Goal: Transaction & Acquisition: Purchase product/service

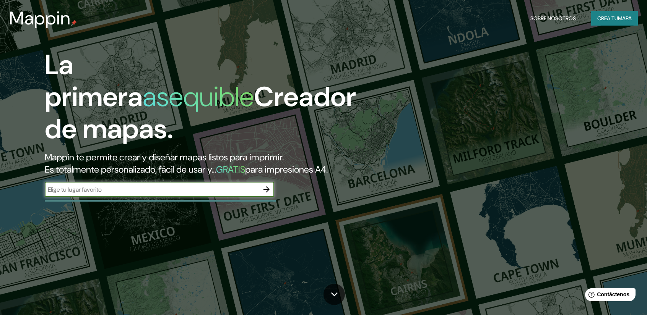
click at [164, 192] on input "text" at bounding box center [152, 189] width 214 height 9
click at [170, 189] on input "text" at bounding box center [152, 189] width 214 height 9
paste input "Casa Martha / Taller MACAA"
type input "Casa Martha / Taller MACAA"
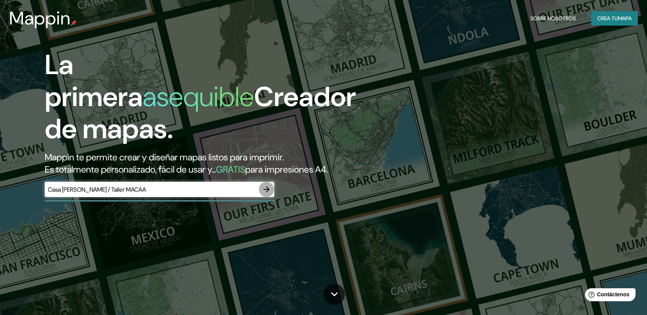
click at [268, 186] on icon "button" at bounding box center [266, 189] width 9 height 9
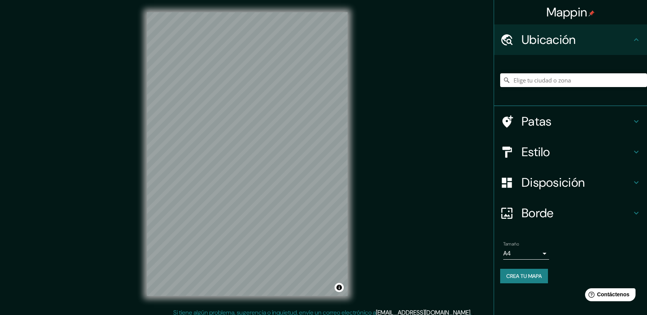
scroll to position [5, 0]
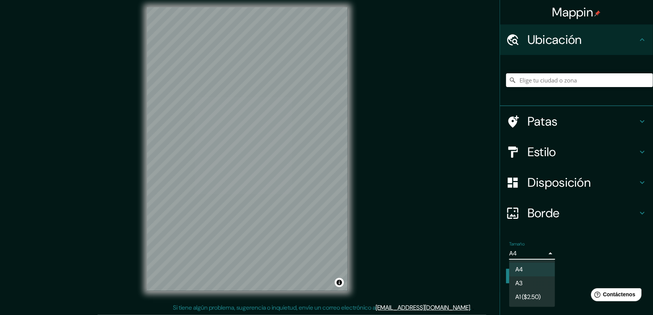
click at [541, 254] on body "Mappin Ubicación Patas Estilo Disposición Borde Elige un borde. Consejo : puede…" at bounding box center [326, 152] width 653 height 315
click at [532, 286] on li "A3" at bounding box center [532, 284] width 46 height 14
click at [545, 259] on body "Mappin Ubicación Patas Estilo Disposición Borde Elige un borde. Consejo : puede…" at bounding box center [326, 152] width 653 height 315
click at [532, 272] on li "A4" at bounding box center [532, 270] width 46 height 14
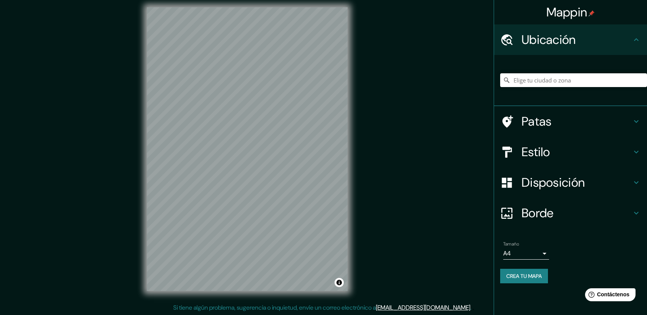
click at [549, 256] on div "Tamaño A4 single" at bounding box center [570, 251] width 141 height 24
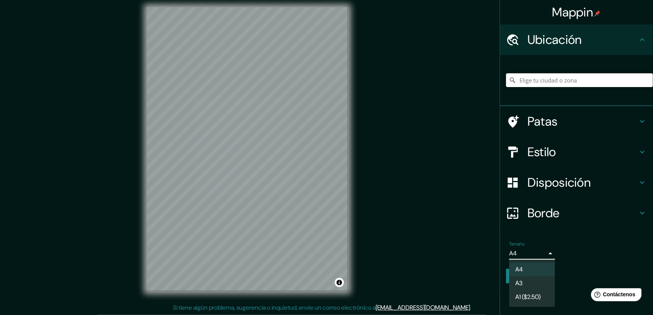
click at [546, 249] on body "Mappin Ubicación Patas Estilo Disposición Borde Elige un borde. Consejo : puede…" at bounding box center [326, 152] width 653 height 315
click at [552, 254] on div at bounding box center [326, 157] width 653 height 315
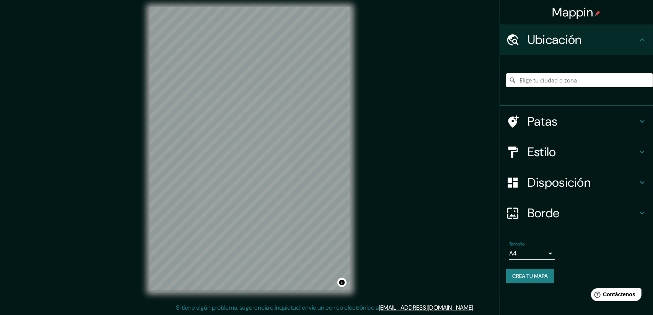
click at [539, 252] on body "Mappin Ubicación Patas Estilo Disposición Borde Elige un borde. Consejo : puede…" at bounding box center [326, 152] width 653 height 315
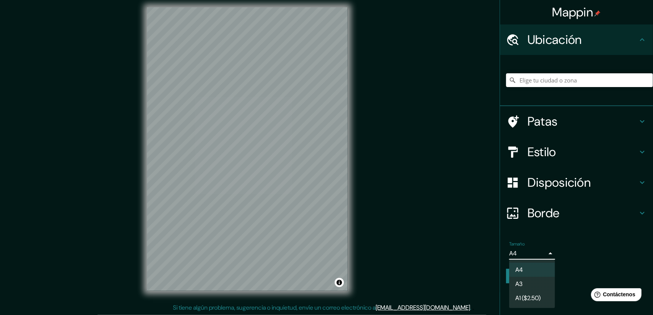
click at [524, 298] on font "A1 ($2.50)" at bounding box center [527, 298] width 25 height 8
click at [544, 250] on body "Mappin Ubicación Patas Estilo Disposición Borde Elige un borde. Consejo : puede…" at bounding box center [326, 152] width 653 height 315
click at [537, 274] on li "A4" at bounding box center [532, 270] width 46 height 14
type input "single"
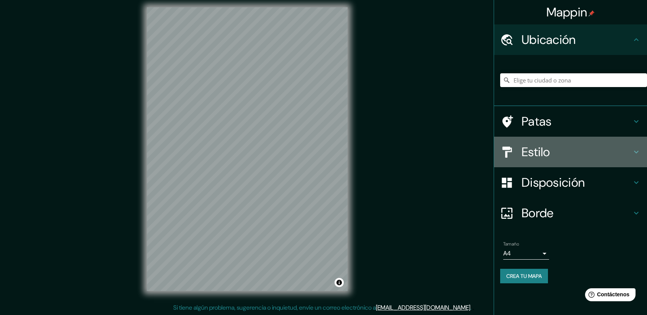
click at [641, 156] on div "Estilo" at bounding box center [570, 152] width 153 height 31
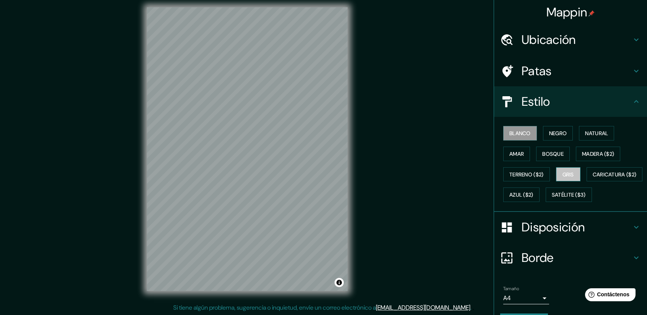
click at [563, 171] on font "Gris" at bounding box center [568, 174] width 11 height 7
click at [592, 135] on font "Natural" at bounding box center [596, 133] width 23 height 7
click at [570, 39] on font "Ubicación" at bounding box center [549, 40] width 54 height 16
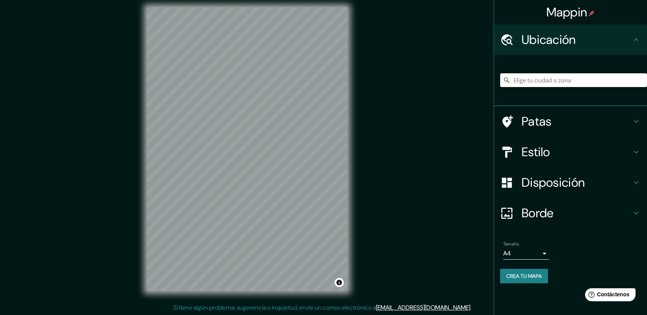
drag, startPoint x: 563, startPoint y: 78, endPoint x: 564, endPoint y: 82, distance: 4.1
click at [564, 82] on input "Elige tu ciudad o zona" at bounding box center [573, 80] width 147 height 14
click at [546, 82] on input "Elige tu ciudad o zona" at bounding box center [573, 80] width 147 height 14
paste input "Cusco, [GEOGRAPHIC_DATA]"
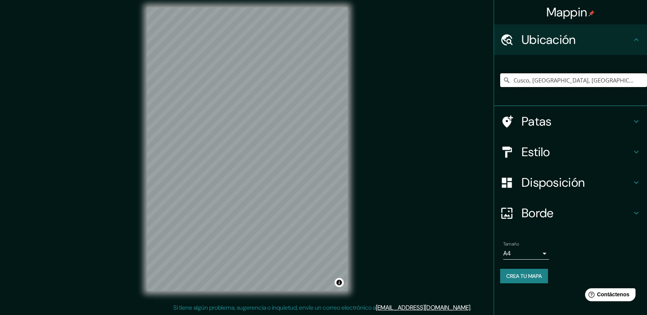
type input "Cusco, [GEOGRAPHIC_DATA], [GEOGRAPHIC_DATA]"
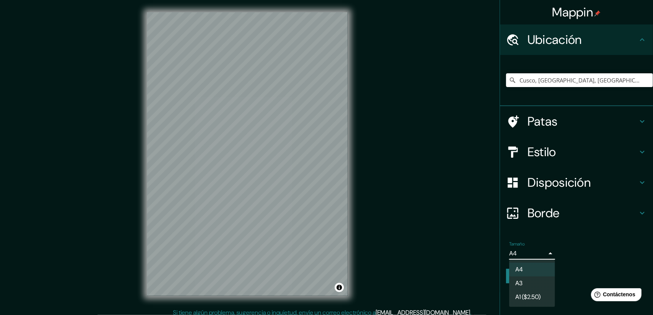
click at [544, 253] on body "Mappin Ubicación Cusco, Departamento de Cusco, Perú Cuzco Departamento de Cusco…" at bounding box center [326, 157] width 653 height 315
click at [532, 296] on font "A1 ($2.50)" at bounding box center [527, 298] width 25 height 8
type input "a3"
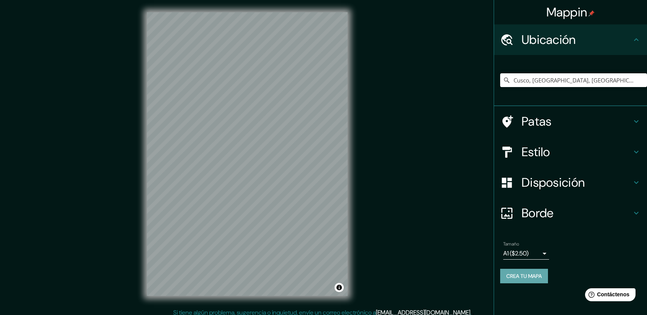
click at [534, 275] on font "Crea tu mapa" at bounding box center [524, 276] width 36 height 7
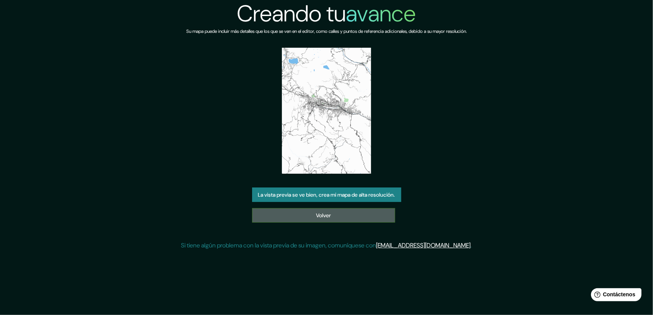
click at [329, 218] on font "Volver" at bounding box center [323, 215] width 15 height 7
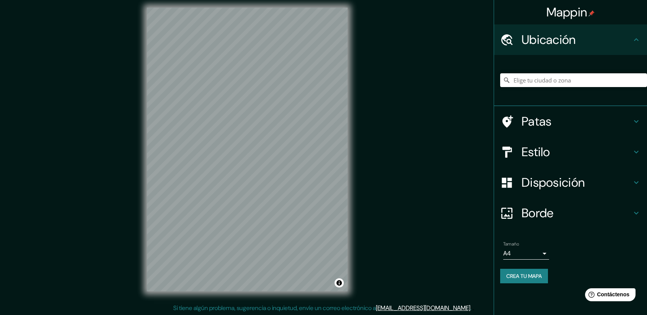
scroll to position [5, 0]
click at [540, 77] on input "Elige tu ciudad o zona" at bounding box center [573, 80] width 147 height 14
paste input "Cusco, [GEOGRAPHIC_DATA]"
type input "Cusco, [GEOGRAPHIC_DATA], [GEOGRAPHIC_DATA]"
click at [638, 211] on icon at bounding box center [636, 213] width 9 height 9
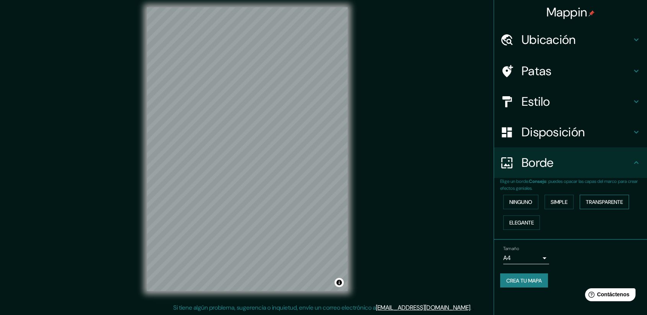
click at [591, 205] on font "Transparente" at bounding box center [604, 202] width 37 height 7
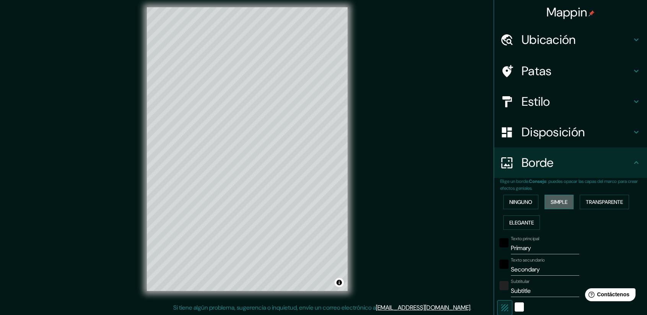
click at [563, 206] on font "Simple" at bounding box center [559, 202] width 17 height 10
click at [531, 202] on button "Ninguno" at bounding box center [520, 202] width 35 height 15
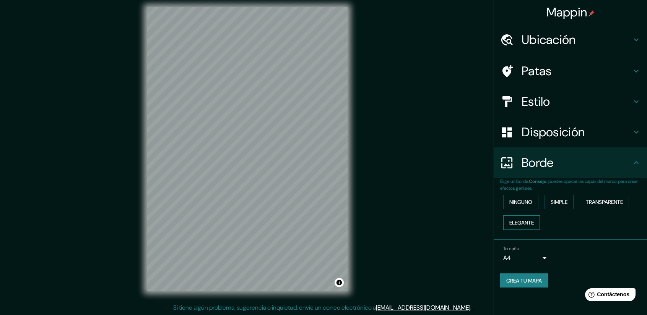
click at [525, 222] on font "Elegante" at bounding box center [521, 223] width 24 height 7
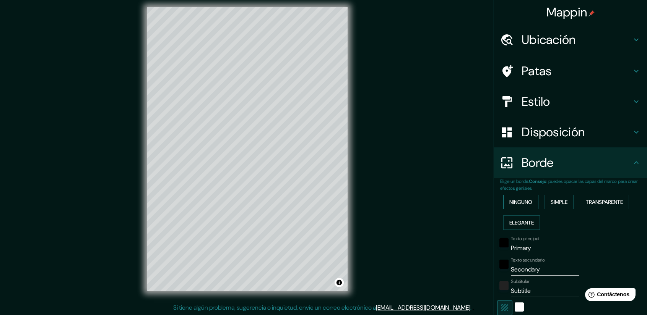
click at [517, 202] on font "Ninguno" at bounding box center [520, 202] width 23 height 7
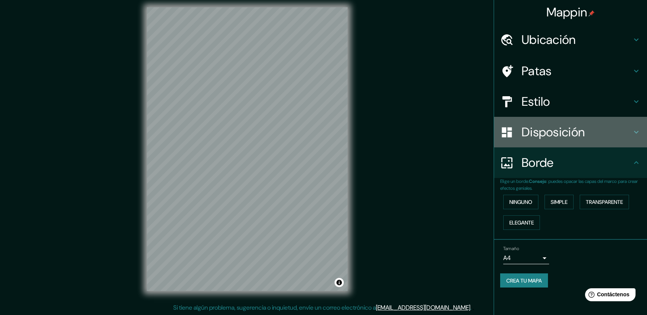
click at [569, 139] on font "Disposición" at bounding box center [553, 132] width 63 height 16
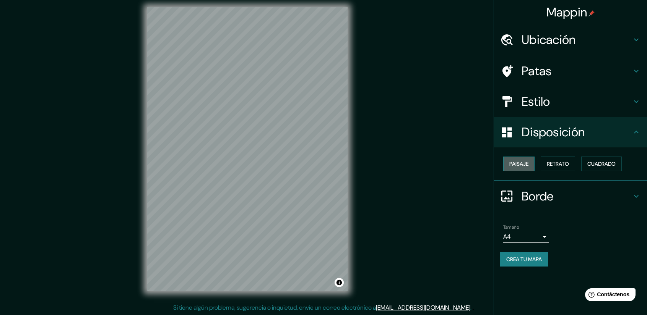
click at [523, 163] on font "Paisaje" at bounding box center [518, 164] width 19 height 7
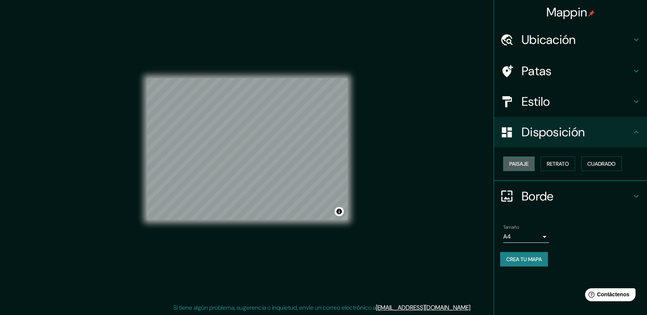
click at [522, 164] on font "Paisaje" at bounding box center [518, 164] width 19 height 7
click at [563, 166] on font "Retrato" at bounding box center [558, 164] width 22 height 7
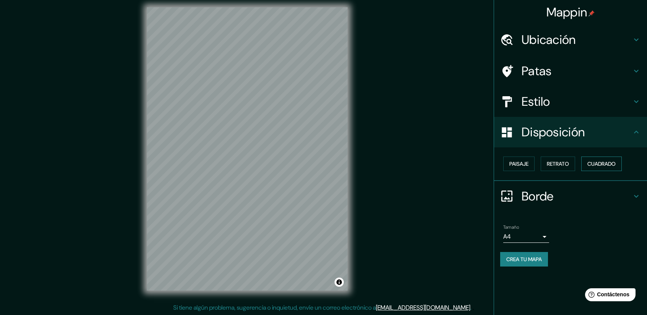
drag, startPoint x: 604, startPoint y: 172, endPoint x: 600, endPoint y: 167, distance: 6.0
click at [604, 172] on div "Paisaje Retrato Cuadrado" at bounding box center [573, 164] width 147 height 21
click at [603, 169] on button "Cuadrado" at bounding box center [601, 164] width 41 height 15
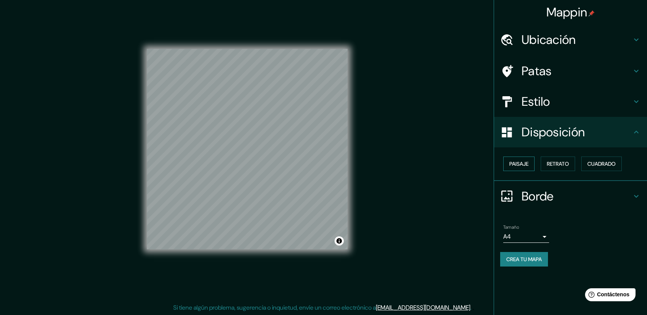
click at [524, 164] on font "Paisaje" at bounding box center [518, 164] width 19 height 7
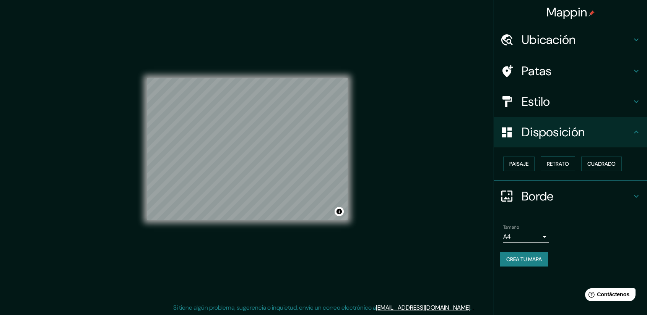
click at [571, 163] on button "Retrato" at bounding box center [558, 164] width 34 height 15
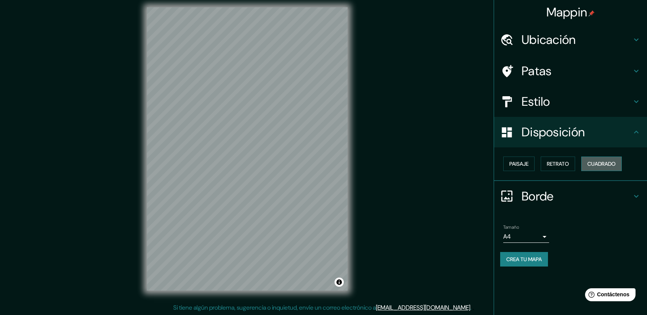
click at [592, 166] on font "Cuadrado" at bounding box center [601, 164] width 28 height 7
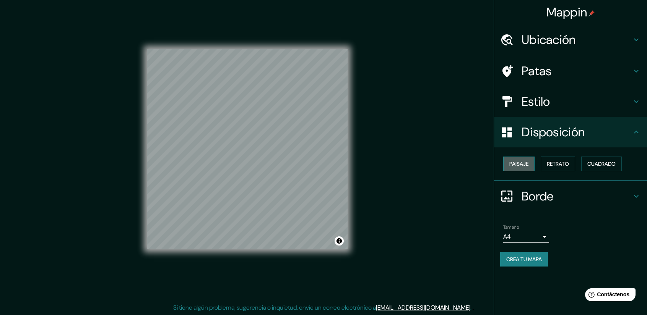
click at [519, 166] on font "Paisaje" at bounding box center [518, 164] width 19 height 7
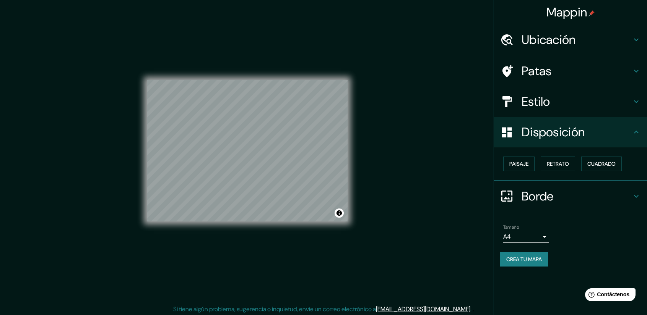
scroll to position [0, 0]
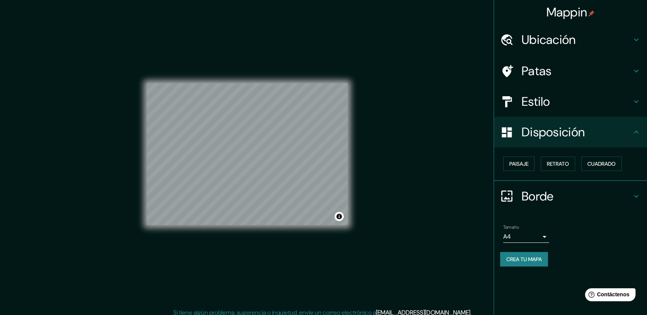
click at [635, 110] on div "Estilo" at bounding box center [570, 101] width 153 height 31
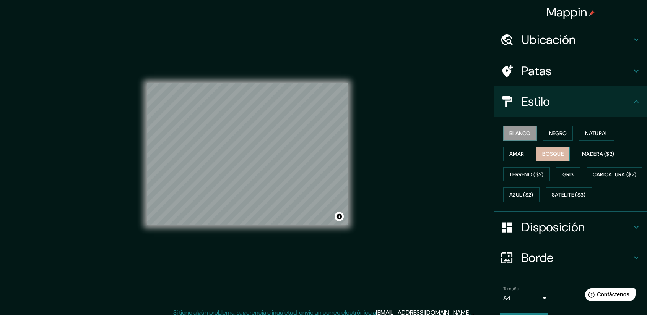
click at [554, 159] on button "Bosque" at bounding box center [553, 154] width 34 height 15
click at [519, 177] on font "Terreno ($2)" at bounding box center [526, 174] width 34 height 7
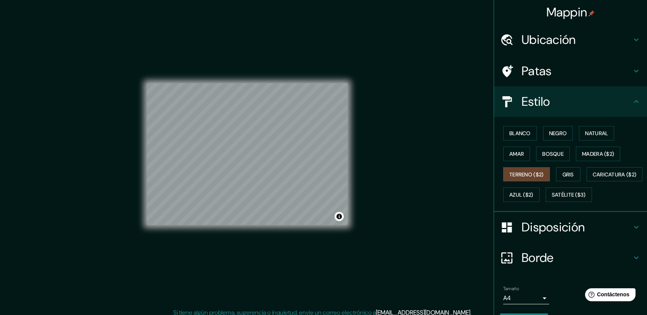
scroll to position [5, 0]
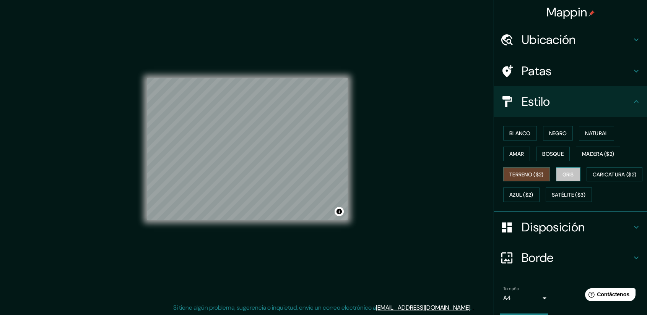
click at [564, 177] on font "Gris" at bounding box center [568, 175] width 11 height 10
click at [600, 138] on font "Natural" at bounding box center [596, 133] width 23 height 10
click at [557, 171] on button "Gris" at bounding box center [568, 174] width 24 height 15
click at [552, 199] on font "Satélite ($3)" at bounding box center [569, 195] width 34 height 7
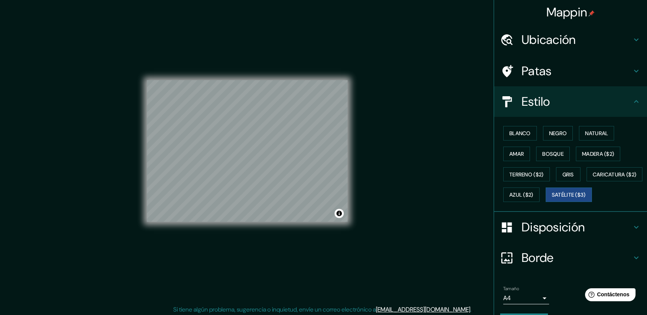
scroll to position [0, 0]
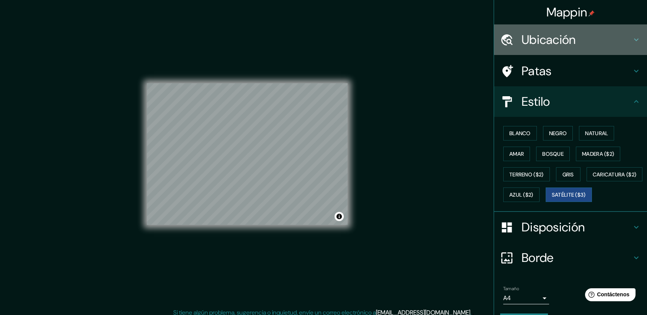
click at [595, 46] on h4 "Ubicación" at bounding box center [577, 39] width 110 height 15
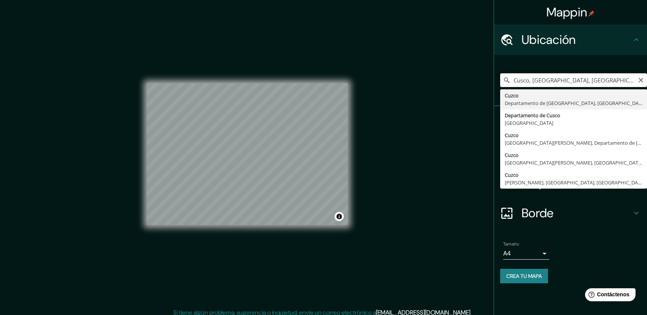
click at [592, 83] on input "Cusco, [GEOGRAPHIC_DATA], [GEOGRAPHIC_DATA]" at bounding box center [573, 80] width 147 height 14
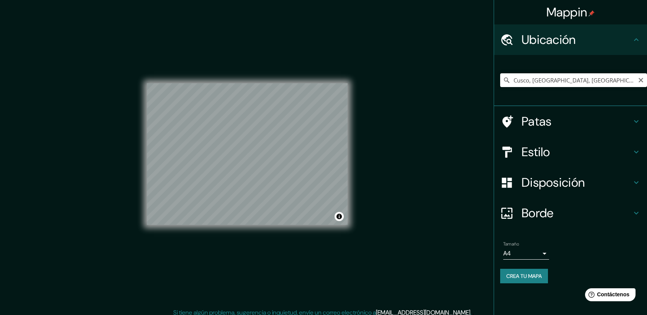
click at [642, 78] on icon "Claro" at bounding box center [641, 80] width 5 height 5
click at [564, 76] on input "Elige tu ciudad o zona" at bounding box center [573, 80] width 147 height 14
paste input "[GEOGRAPHIC_DATA],"
click at [230, 233] on div "© Mapbox © OpenStreetMap Improve this map © Maxar" at bounding box center [247, 154] width 201 height 284
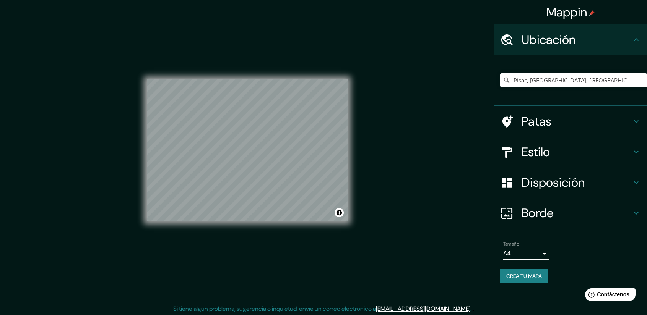
scroll to position [4, 0]
click at [554, 76] on input "Pisac, [GEOGRAPHIC_DATA], [GEOGRAPHIC_DATA]" at bounding box center [573, 80] width 147 height 14
click at [556, 77] on input "Pisac, [GEOGRAPHIC_DATA], [GEOGRAPHIC_DATA]" at bounding box center [573, 80] width 147 height 14
drag, startPoint x: 624, startPoint y: 81, endPoint x: 511, endPoint y: 87, distance: 113.4
click at [511, 87] on div "Pisac, [GEOGRAPHIC_DATA], [GEOGRAPHIC_DATA]" at bounding box center [573, 80] width 147 height 38
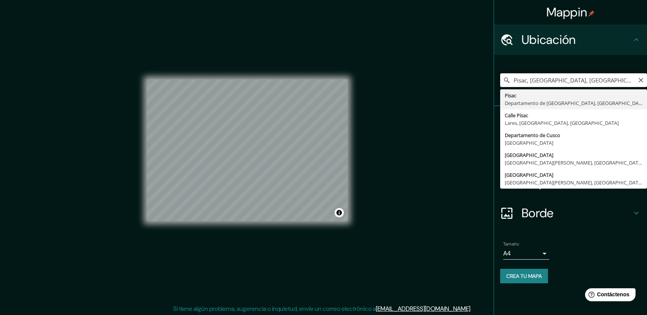
paste input "Casa [PERSON_NAME], Písac"
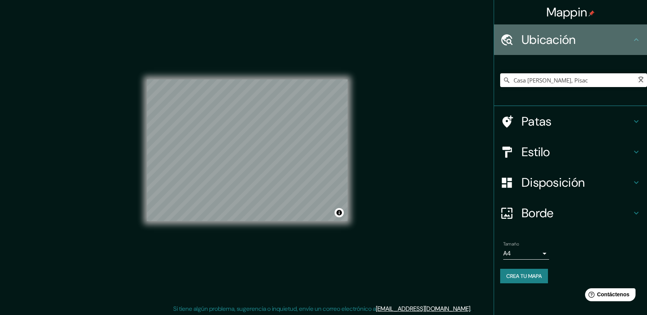
drag, startPoint x: 540, startPoint y: 43, endPoint x: 573, endPoint y: 80, distance: 49.3
click at [543, 47] on font "Ubicación" at bounding box center [549, 40] width 54 height 16
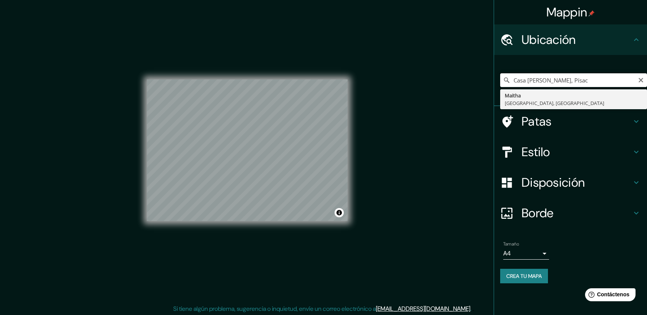
click at [592, 79] on input "Casa [PERSON_NAME], Písac" at bounding box center [573, 80] width 147 height 14
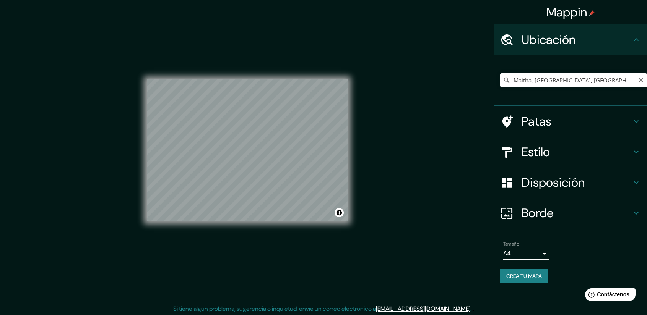
click at [616, 77] on input "Maitha, [GEOGRAPHIC_DATA], [GEOGRAPHIC_DATA]" at bounding box center [573, 80] width 147 height 14
paste input "Casa [PERSON_NAME], Písac"
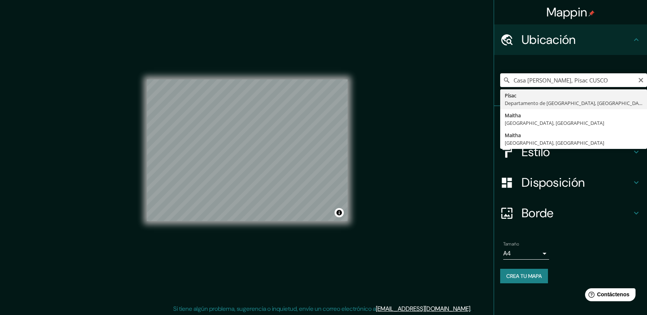
type input "Pisac, [GEOGRAPHIC_DATA], [GEOGRAPHIC_DATA]"
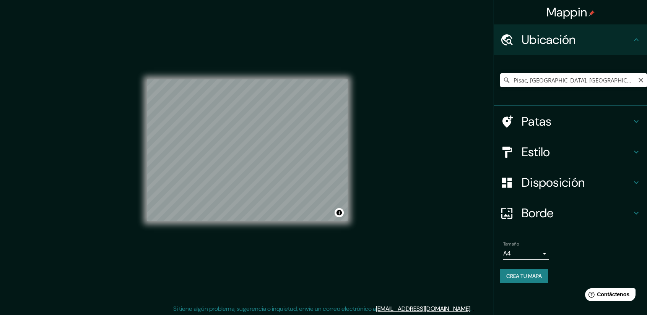
click at [565, 81] on input "Pisac, [GEOGRAPHIC_DATA], [GEOGRAPHIC_DATA]" at bounding box center [573, 80] width 147 height 14
click at [642, 80] on icon "Claro" at bounding box center [641, 80] width 6 height 6
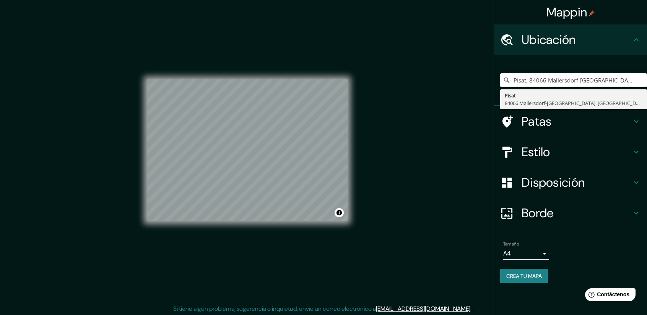
type input "Pisat, 84066 Mallersdorf-[GEOGRAPHIC_DATA], [GEOGRAPHIC_DATA]"
click at [644, 76] on button "Claro" at bounding box center [641, 79] width 6 height 7
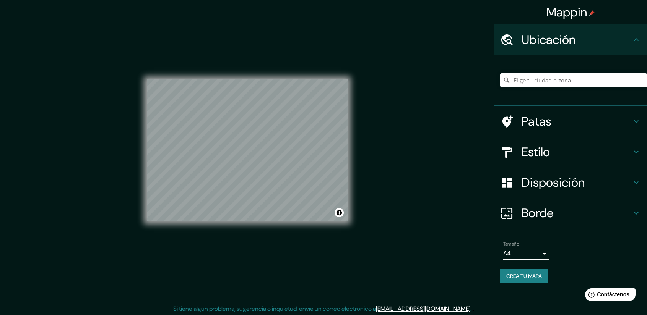
paste input "[GEOGRAPHIC_DATA],"
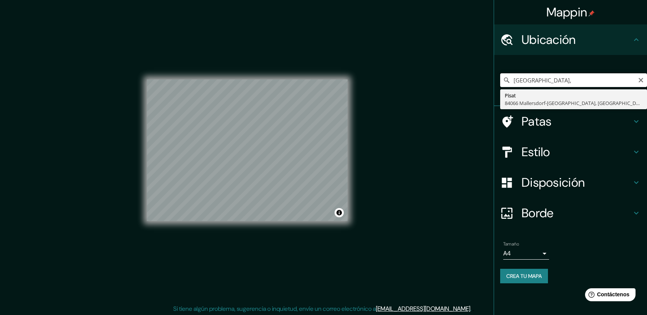
click at [605, 81] on input "[GEOGRAPHIC_DATA]," at bounding box center [573, 80] width 147 height 14
type input "Pisac, [GEOGRAPHIC_DATA], [GEOGRAPHIC_DATA]"
click at [547, 186] on font "Disposición" at bounding box center [553, 183] width 63 height 16
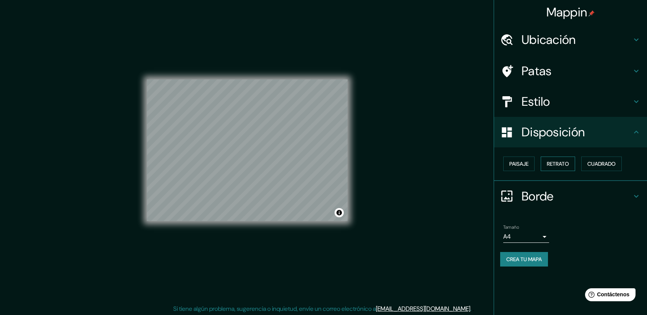
click at [553, 159] on font "Retrato" at bounding box center [558, 164] width 22 height 10
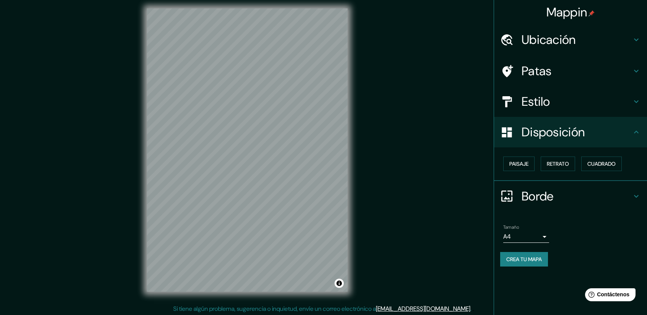
click at [635, 133] on icon at bounding box center [636, 132] width 9 height 9
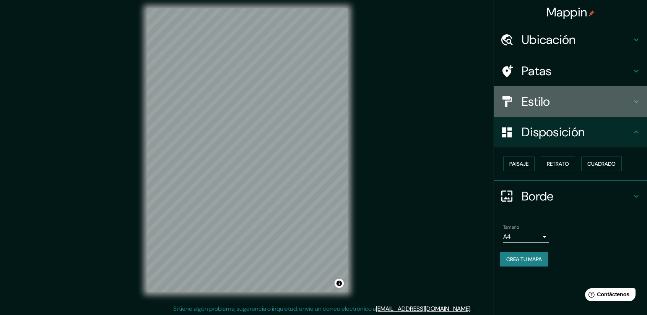
click at [632, 109] on div "Estilo" at bounding box center [570, 101] width 153 height 31
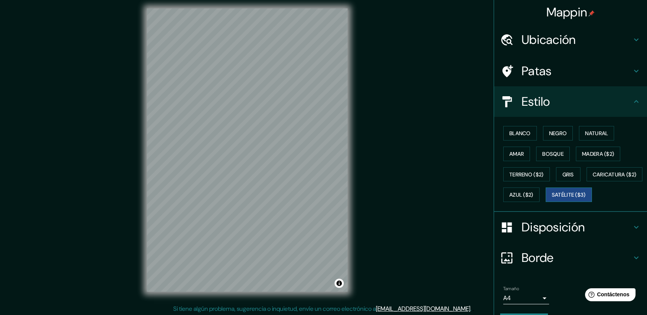
click at [552, 199] on font "Satélite ($3)" at bounding box center [569, 195] width 34 height 7
click at [524, 176] on font "Terreno ($2)" at bounding box center [526, 174] width 34 height 7
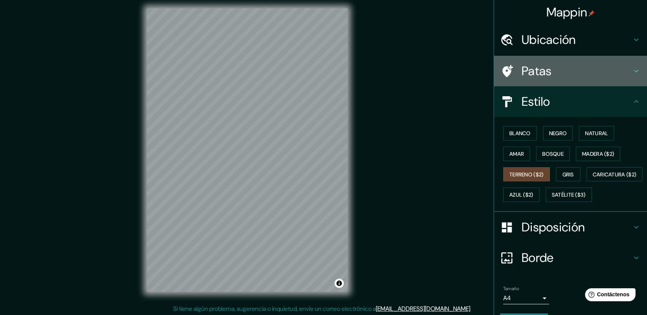
click at [610, 68] on h4 "Patas" at bounding box center [577, 70] width 110 height 15
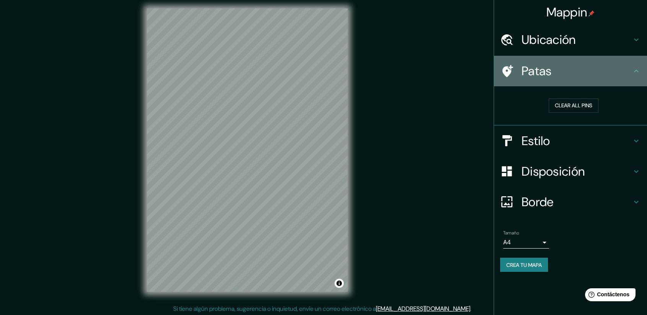
click at [600, 67] on h4 "Patas" at bounding box center [577, 70] width 110 height 15
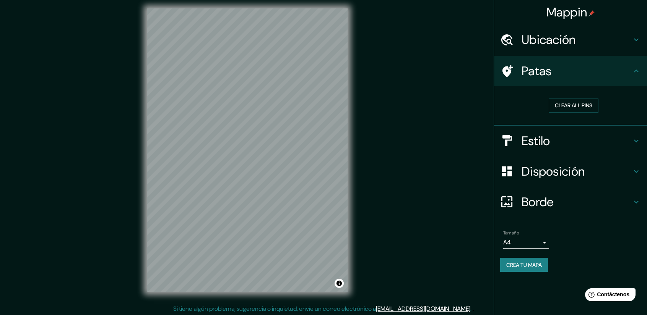
click at [636, 145] on icon at bounding box center [636, 141] width 9 height 9
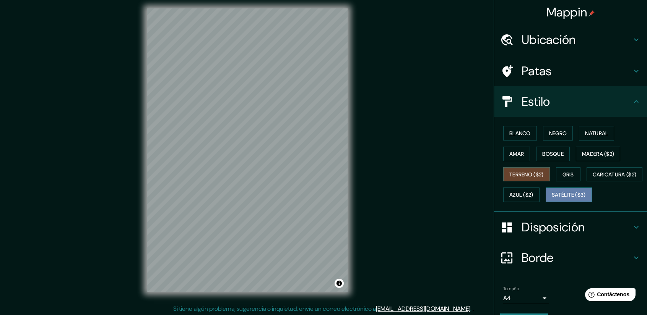
click at [552, 199] on font "Satélite ($3)" at bounding box center [569, 195] width 34 height 7
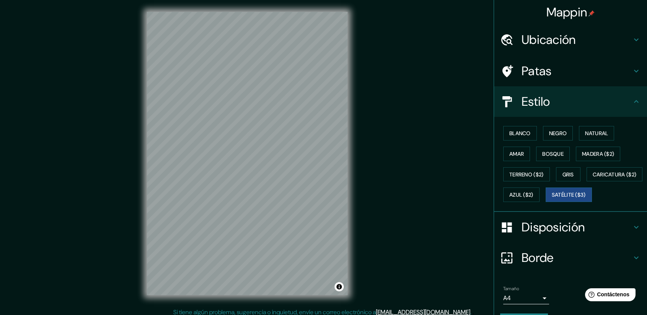
scroll to position [0, 0]
click at [583, 42] on h4 "Ubicación" at bounding box center [577, 39] width 110 height 15
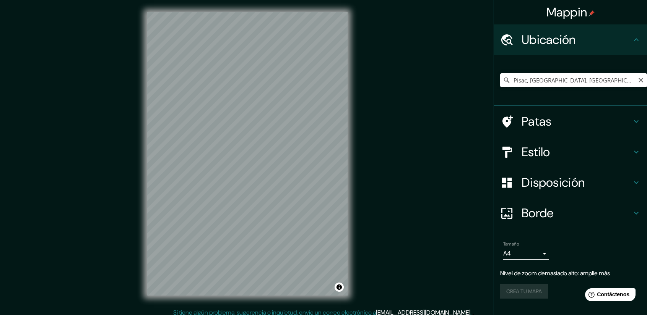
click at [633, 83] on input "Pisac, [GEOGRAPHIC_DATA], [GEOGRAPHIC_DATA]" at bounding box center [573, 80] width 147 height 14
click at [622, 79] on input "Pisac, [GEOGRAPHIC_DATA], [GEOGRAPHIC_DATA]" at bounding box center [573, 80] width 147 height 14
click at [613, 79] on input "Pisac, [GEOGRAPHIC_DATA], [GEOGRAPHIC_DATA]" at bounding box center [573, 80] width 147 height 14
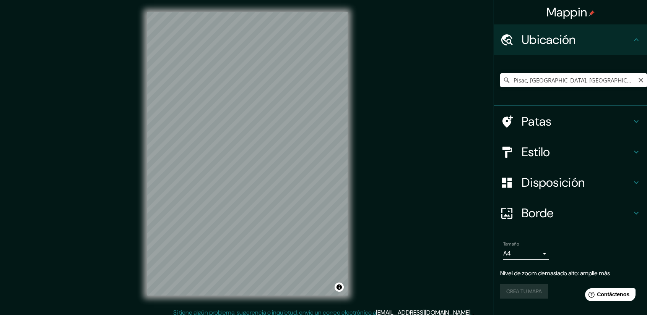
click at [508, 81] on icon at bounding box center [506, 80] width 5 height 5
click at [508, 81] on icon at bounding box center [507, 80] width 8 height 8
drag, startPoint x: 508, startPoint y: 81, endPoint x: 503, endPoint y: 81, distance: 4.6
click at [507, 81] on icon at bounding box center [507, 80] width 8 height 8
click at [503, 81] on icon at bounding box center [507, 80] width 8 height 8
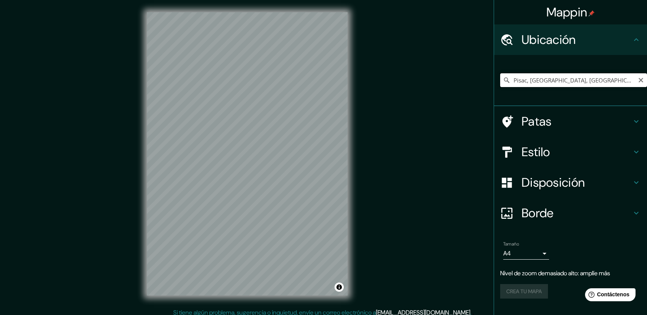
click at [612, 82] on input "Pisac, [GEOGRAPHIC_DATA], [GEOGRAPHIC_DATA]" at bounding box center [573, 80] width 147 height 14
paste input "Pisac, [GEOGRAPHIC_DATA], [GEOGRAPHIC_DATA]"
type input "Pisac, [GEOGRAPHIC_DATA], [GEOGRAPHIC_DATA]"
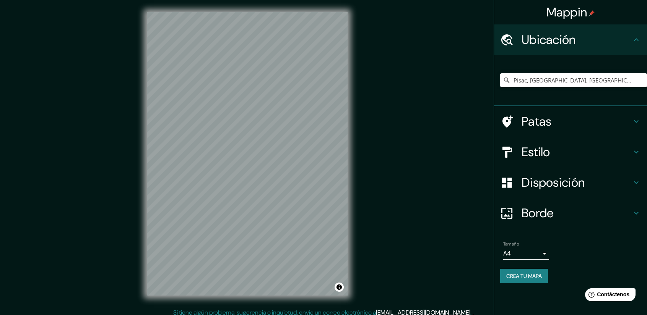
click at [376, 296] on div "Mappin Ubicación Pisac, [GEOGRAPHIC_DATA], [GEOGRAPHIC_DATA] Patas Estilo Dispo…" at bounding box center [323, 160] width 647 height 321
drag, startPoint x: 264, startPoint y: 128, endPoint x: 440, endPoint y: 138, distance: 176.2
click at [440, 138] on div "Mappin Ubicación Pisac, [GEOGRAPHIC_DATA], [GEOGRAPHIC_DATA] Patas Estilo Dispo…" at bounding box center [323, 160] width 647 height 321
click at [290, 170] on div "Mappin Ubicación Pisac, [GEOGRAPHIC_DATA], [GEOGRAPHIC_DATA] Patas Estilo Dispo…" at bounding box center [323, 160] width 647 height 321
drag, startPoint x: 361, startPoint y: 153, endPoint x: 376, endPoint y: 127, distance: 30.0
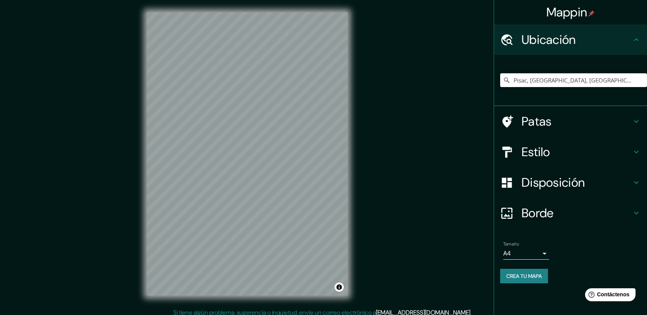
click at [376, 127] on div "Mappin Ubicación Pisac, [GEOGRAPHIC_DATA], [GEOGRAPHIC_DATA] Patas Estilo Dispo…" at bounding box center [323, 160] width 647 height 321
click at [600, 185] on h4 "Disposición" at bounding box center [577, 182] width 110 height 15
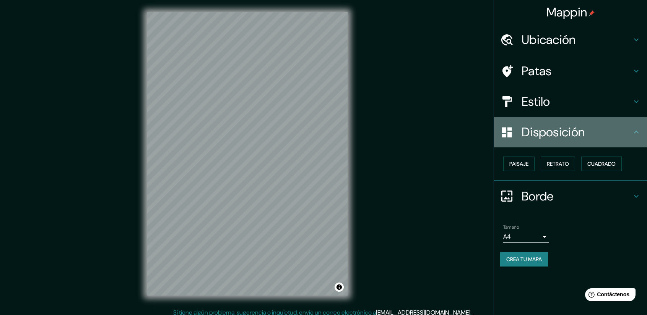
click at [629, 133] on h4 "Disposición" at bounding box center [577, 132] width 110 height 15
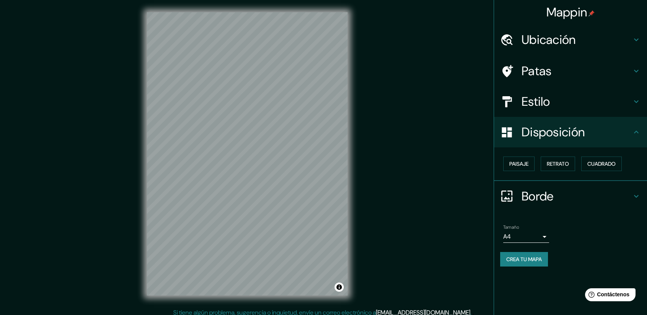
click at [634, 132] on icon at bounding box center [636, 132] width 9 height 9
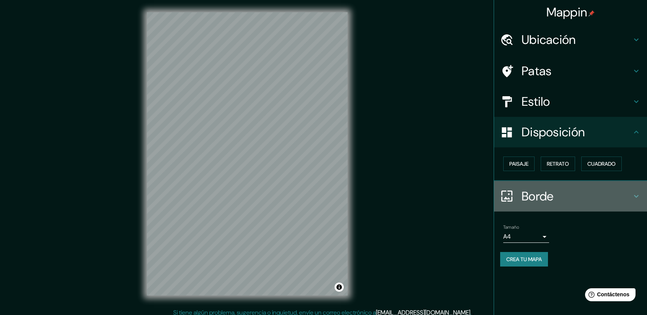
click at [643, 198] on div "Borde" at bounding box center [570, 196] width 153 height 31
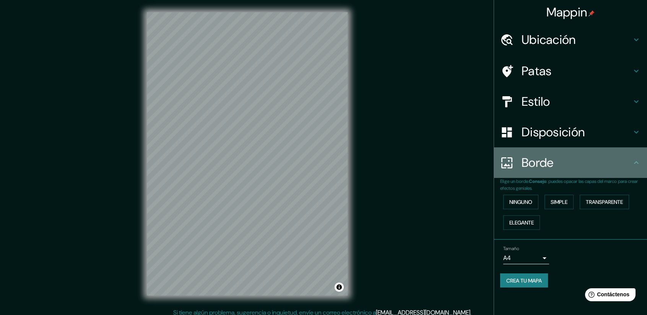
click at [644, 164] on div "Borde" at bounding box center [570, 163] width 153 height 31
click at [632, 165] on icon at bounding box center [636, 162] width 9 height 9
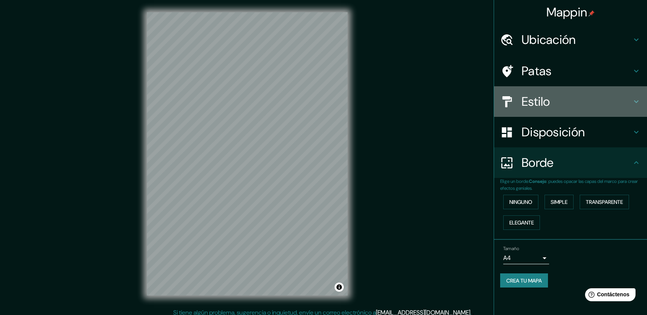
click at [634, 106] on div "Estilo" at bounding box center [570, 101] width 153 height 31
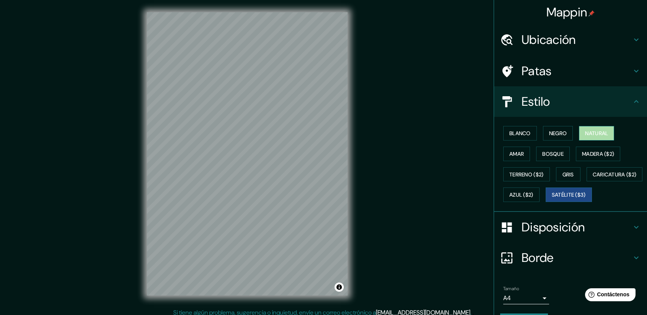
click at [592, 132] on font "Natural" at bounding box center [596, 133] width 23 height 7
click at [349, 266] on div "© Mapbox © OpenStreetMap Improve this map" at bounding box center [247, 154] width 225 height 309
click at [562, 134] on font "Negro" at bounding box center [558, 133] width 18 height 7
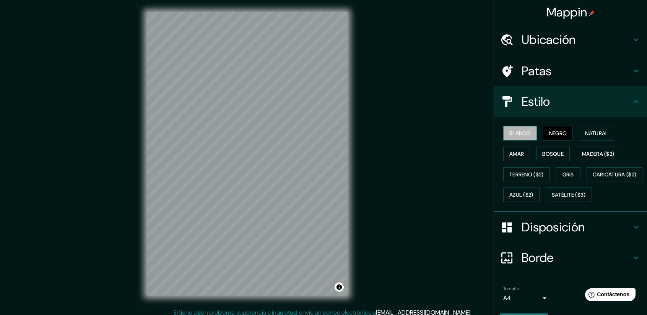
click at [526, 134] on button "Blanco" at bounding box center [520, 133] width 34 height 15
click at [541, 159] on button "Bosque" at bounding box center [553, 154] width 34 height 15
click at [503, 158] on button "Amar" at bounding box center [516, 154] width 27 height 15
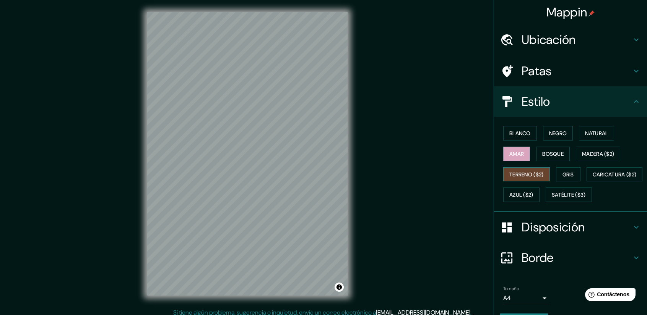
click at [515, 174] on font "Terreno ($2)" at bounding box center [526, 174] width 34 height 7
click at [563, 171] on font "Gris" at bounding box center [568, 174] width 11 height 7
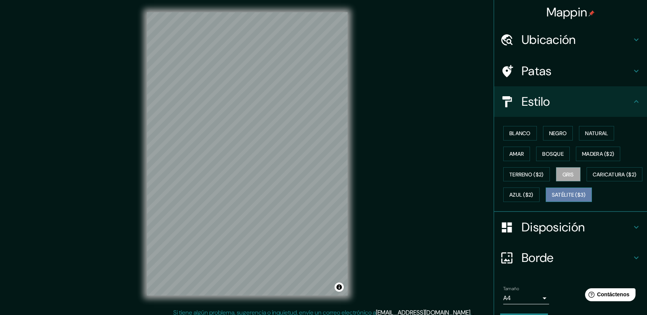
click at [552, 200] on font "Satélite ($3)" at bounding box center [569, 195] width 34 height 10
click at [356, 127] on div "© Mapbox © OpenStreetMap Improve this map © Maxar" at bounding box center [247, 154] width 225 height 309
click at [597, 137] on font "Natural" at bounding box center [596, 133] width 23 height 10
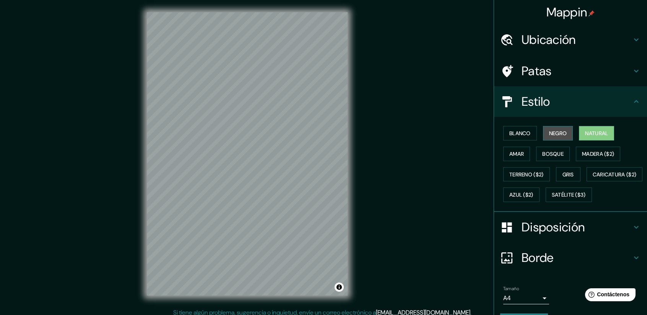
click at [566, 136] on button "Negro" at bounding box center [558, 133] width 30 height 15
click at [517, 135] on font "Blanco" at bounding box center [519, 133] width 21 height 7
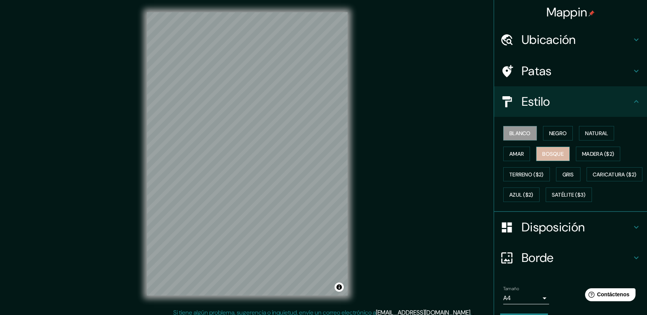
click at [551, 156] on font "Bosque" at bounding box center [552, 154] width 21 height 7
click at [564, 167] on button "Gris" at bounding box center [568, 174] width 24 height 15
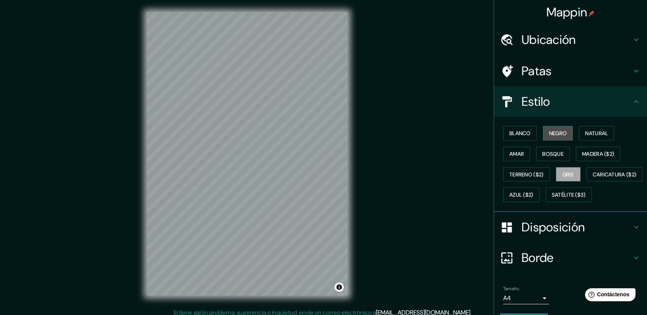
click at [555, 133] on font "Negro" at bounding box center [558, 133] width 18 height 7
click at [589, 131] on font "Natural" at bounding box center [596, 133] width 23 height 7
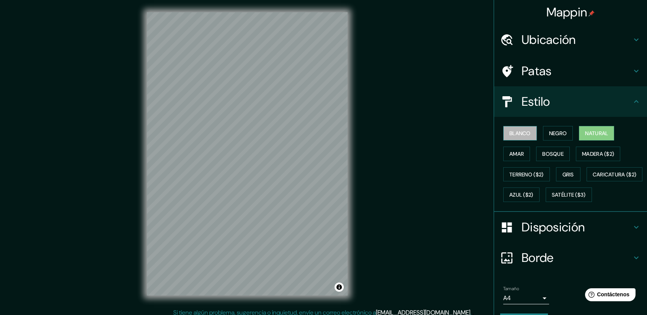
click at [517, 133] on font "Blanco" at bounding box center [519, 133] width 21 height 7
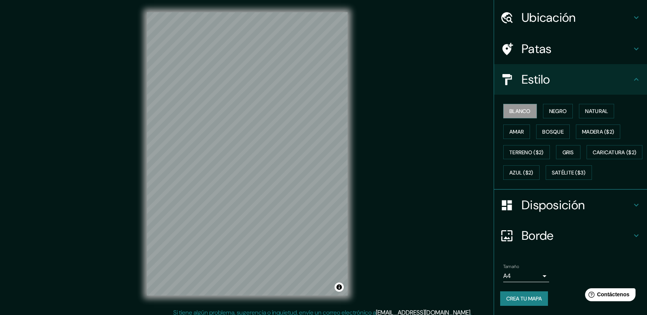
click at [640, 235] on div "Borde" at bounding box center [570, 236] width 153 height 31
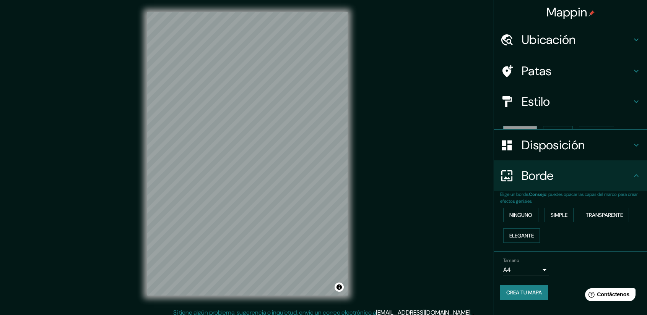
scroll to position [0, 0]
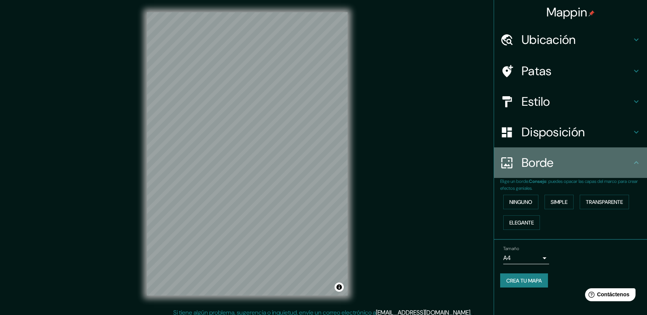
click at [633, 159] on icon at bounding box center [636, 162] width 9 height 9
click at [639, 160] on icon at bounding box center [636, 162] width 9 height 9
click at [642, 163] on div "Borde" at bounding box center [570, 163] width 153 height 31
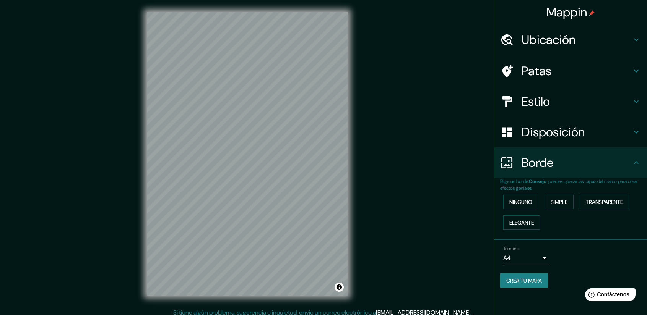
drag, startPoint x: 642, startPoint y: 165, endPoint x: 637, endPoint y: 158, distance: 8.7
click at [642, 165] on div "Borde" at bounding box center [570, 163] width 153 height 31
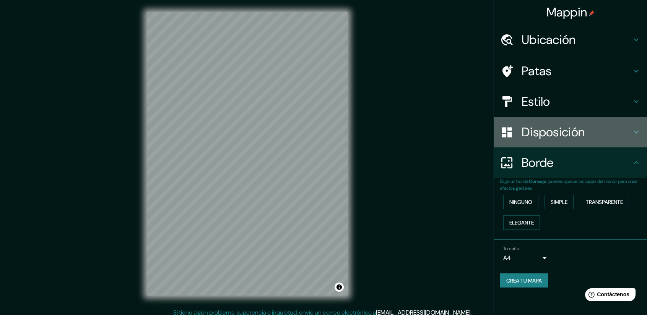
click at [632, 139] on div "Disposición" at bounding box center [570, 132] width 153 height 31
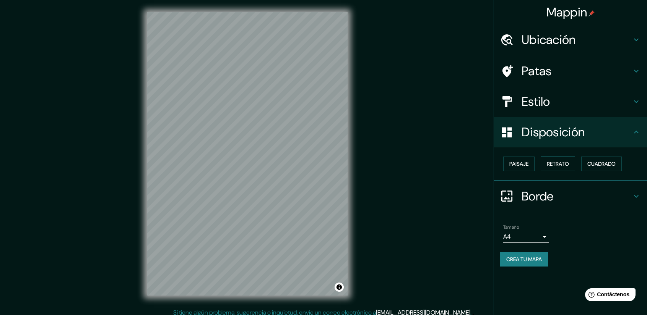
click at [561, 162] on font "Retrato" at bounding box center [558, 164] width 22 height 7
click at [528, 169] on button "Paisaje" at bounding box center [518, 164] width 31 height 15
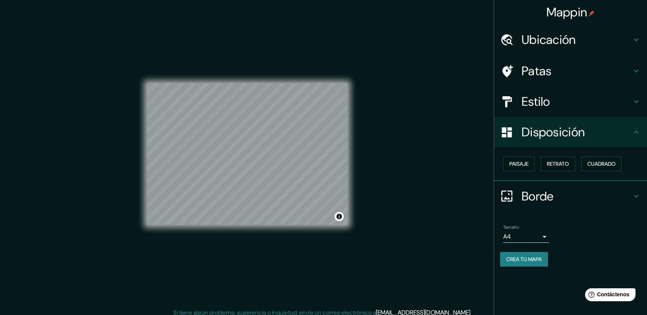
drag, startPoint x: 603, startPoint y: 181, endPoint x: 604, endPoint y: 177, distance: 4.1
click at [603, 179] on ul "Ubicación Pisac, Departamento de Cusco, [GEOGRAPHIC_DATA] Patas Estilo Disposic…" at bounding box center [570, 150] width 153 height 252
click at [610, 163] on font "Cuadrado" at bounding box center [601, 164] width 28 height 7
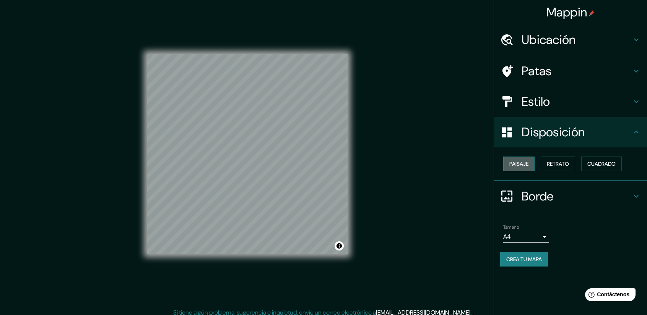
click at [511, 169] on button "Paisaje" at bounding box center [518, 164] width 31 height 15
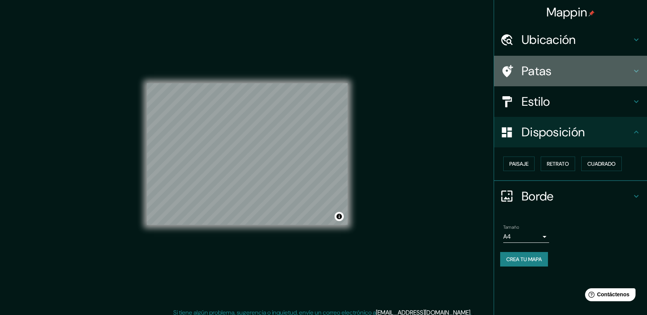
click at [626, 77] on h4 "Patas" at bounding box center [577, 70] width 110 height 15
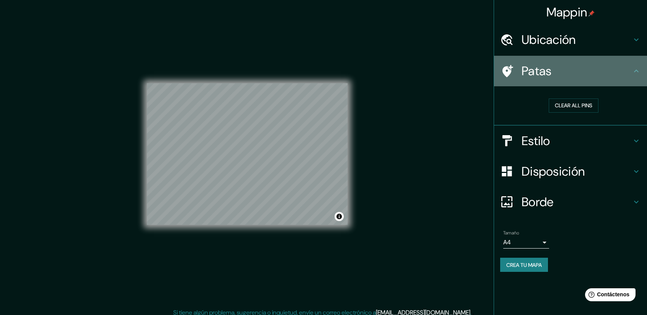
click at [628, 75] on h4 "Patas" at bounding box center [577, 70] width 110 height 15
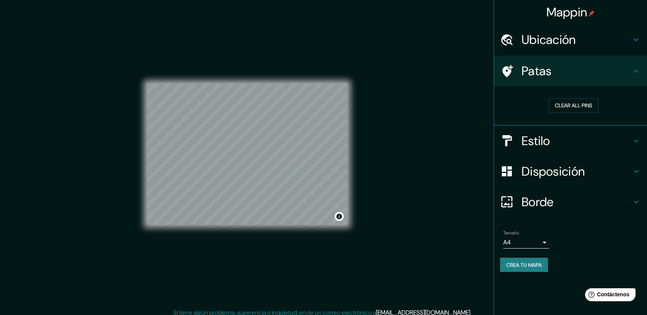
click at [641, 70] on icon at bounding box center [636, 71] width 9 height 9
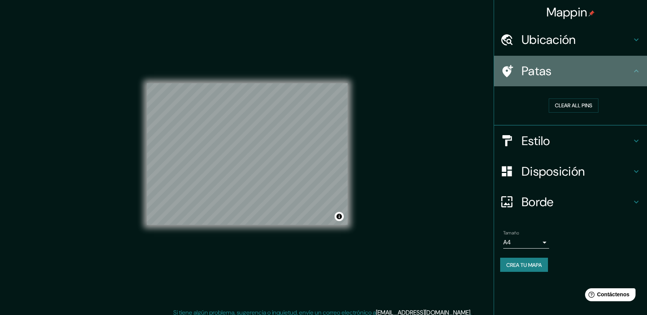
click at [636, 75] on icon at bounding box center [636, 71] width 9 height 9
click at [646, 79] on div "Patas" at bounding box center [570, 71] width 153 height 31
click at [641, 74] on div "Patas" at bounding box center [570, 71] width 153 height 31
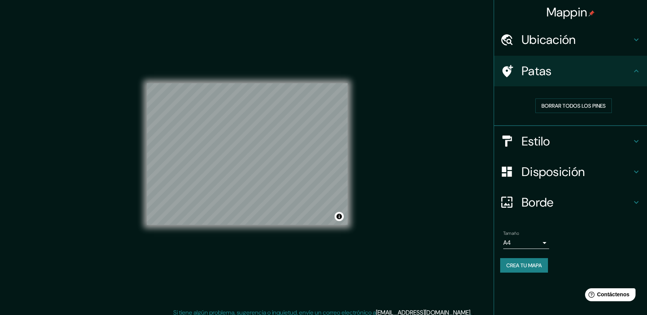
click at [641, 74] on div "Patas" at bounding box center [570, 71] width 153 height 31
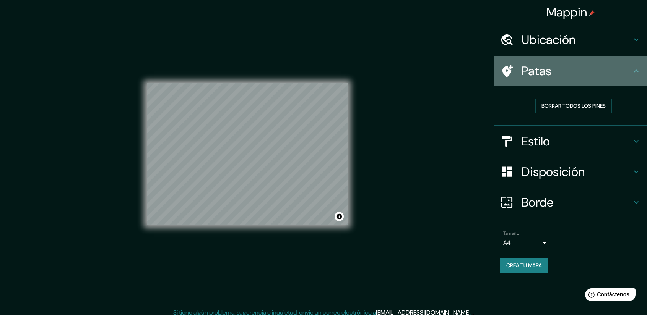
click at [641, 74] on div "Patas" at bounding box center [570, 71] width 153 height 31
click at [639, 74] on icon at bounding box center [636, 71] width 9 height 9
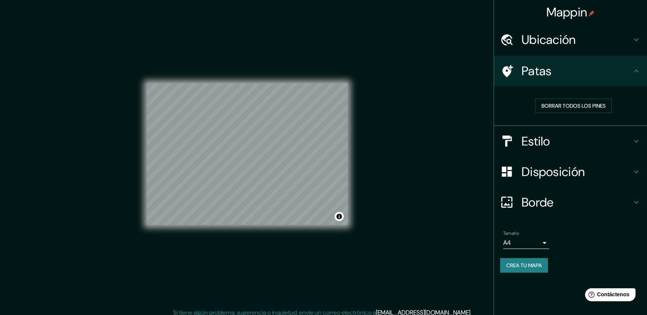
click at [639, 74] on icon at bounding box center [636, 71] width 9 height 9
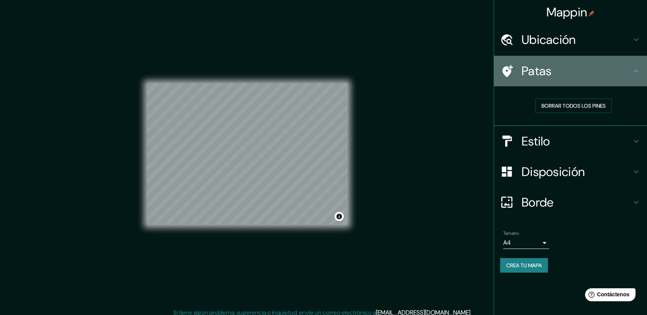
drag, startPoint x: 639, startPoint y: 74, endPoint x: 615, endPoint y: 94, distance: 31.5
click at [639, 74] on icon at bounding box center [636, 71] width 9 height 9
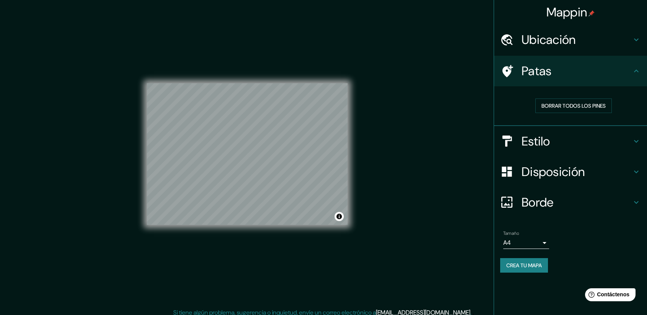
click at [634, 147] on div "Estilo" at bounding box center [570, 141] width 153 height 31
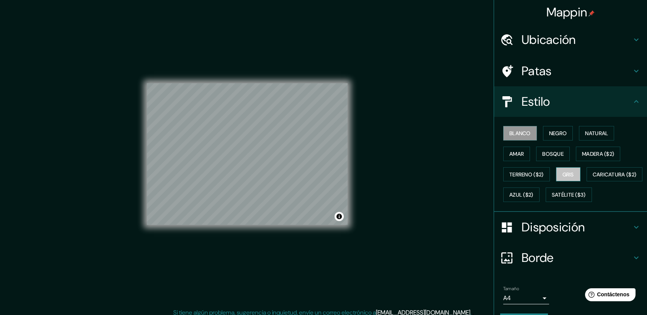
click at [563, 171] on font "Gris" at bounding box center [568, 174] width 11 height 7
click at [520, 131] on font "Blanco" at bounding box center [519, 133] width 21 height 7
click at [509, 158] on font "Amar" at bounding box center [516, 154] width 15 height 10
click at [510, 141] on div "Blanco Negro Natural Amar Bosque Madera ($2) Terreno ($2) Gris Caricatura ($2) …" at bounding box center [573, 164] width 147 height 82
click at [512, 134] on font "Blanco" at bounding box center [519, 133] width 21 height 7
